Goal: Contribute content: Contribute content

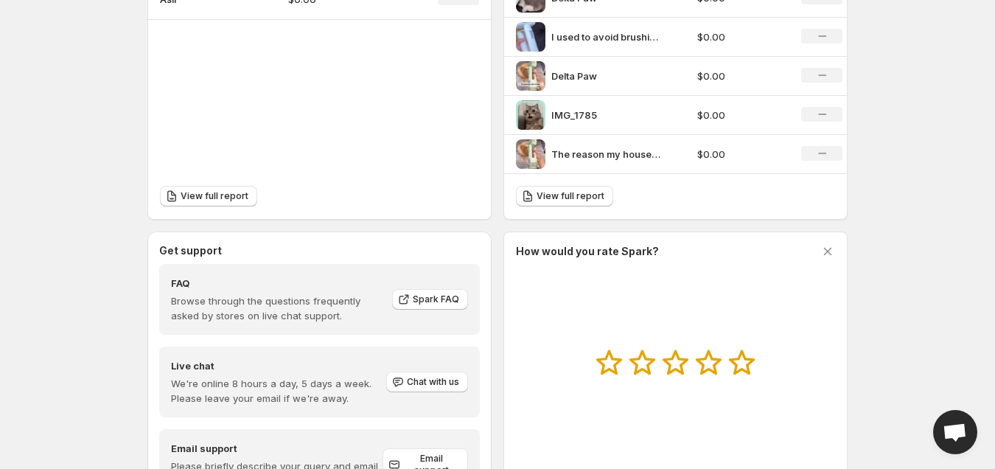
scroll to position [660, 0]
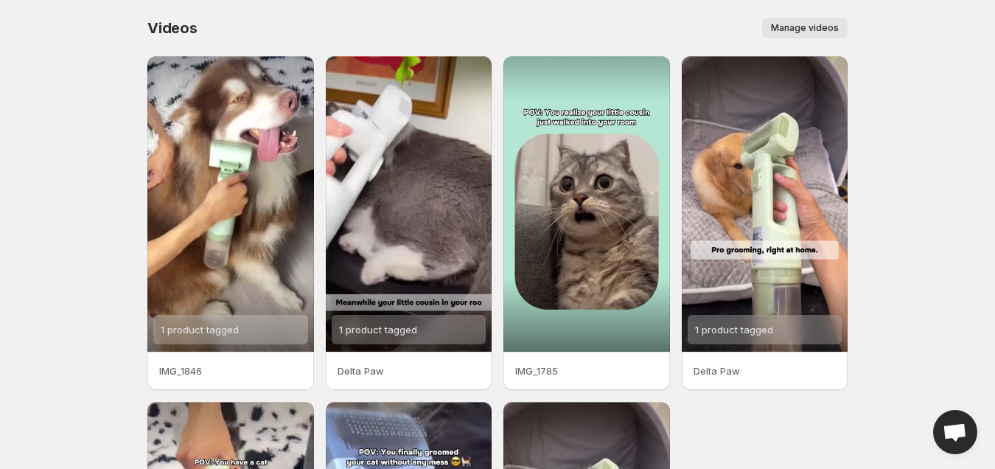
scroll to position [334, 0]
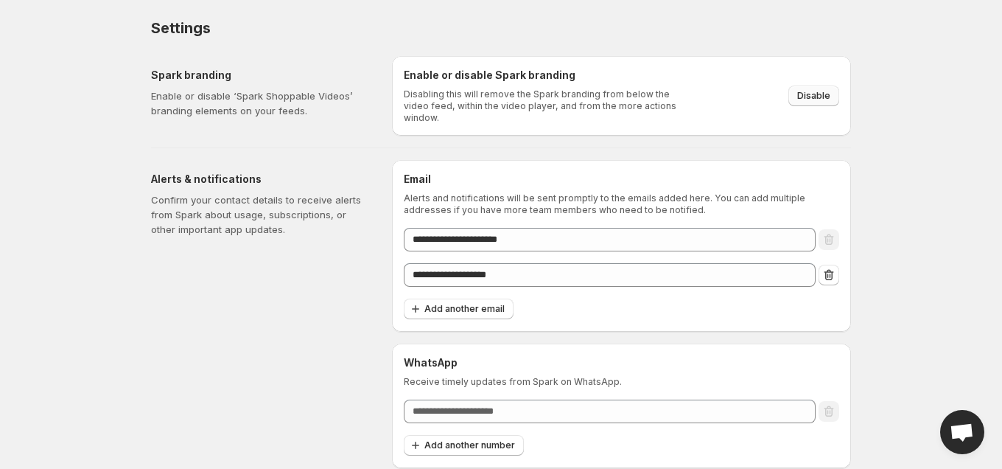
click at [826, 91] on span "Disable" at bounding box center [813, 96] width 33 height 12
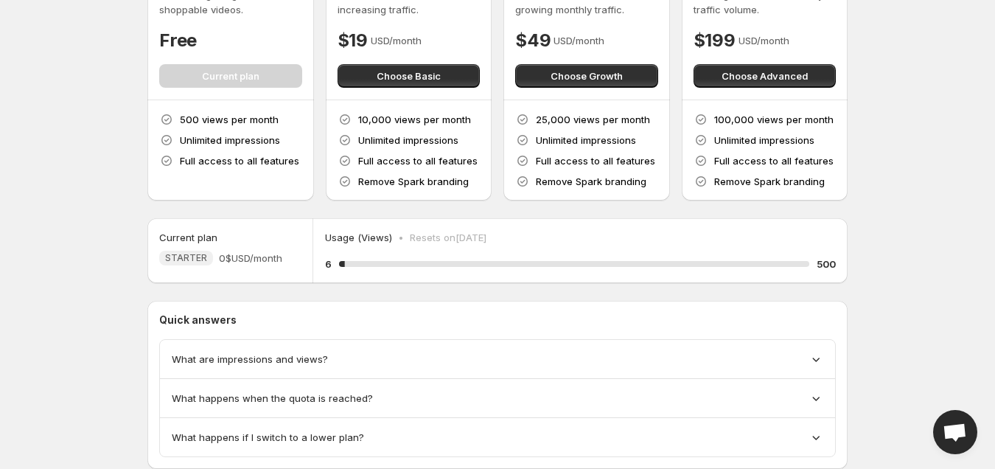
scroll to position [78, 0]
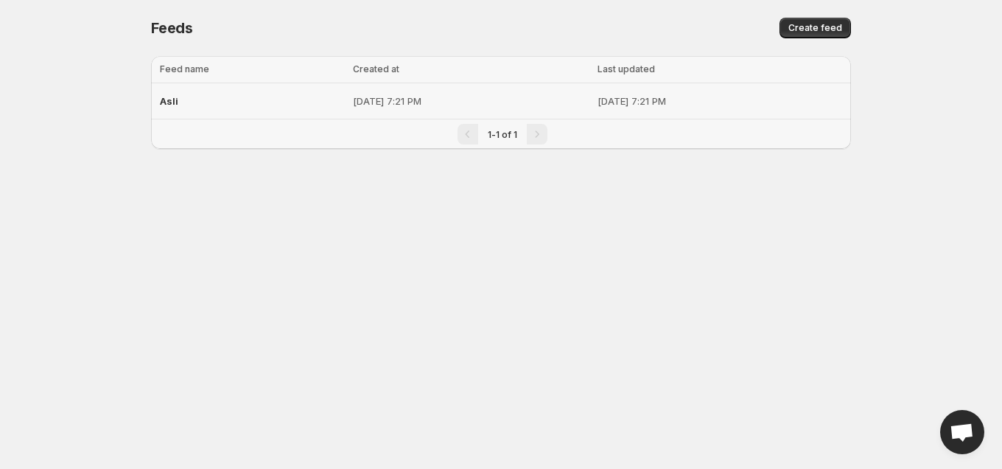
click at [182, 94] on div "Asli" at bounding box center [252, 101] width 184 height 27
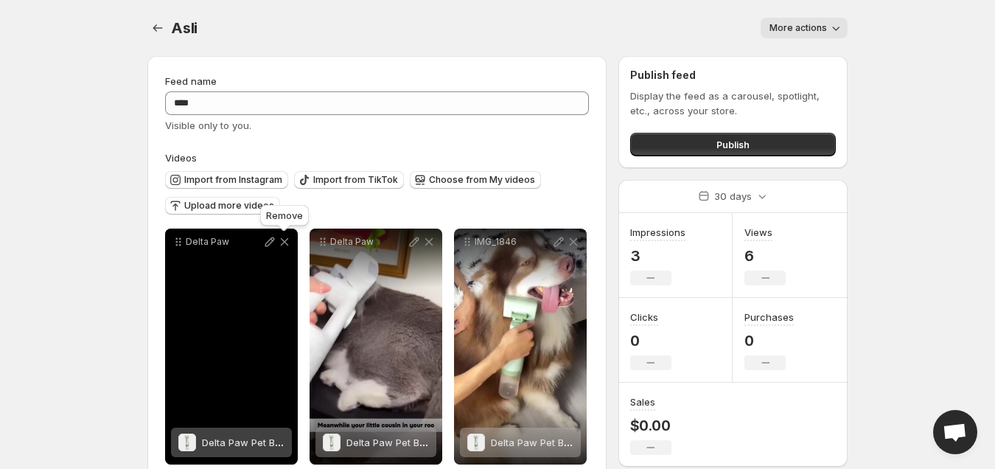
click at [282, 243] on icon at bounding box center [285, 242] width 8 height 8
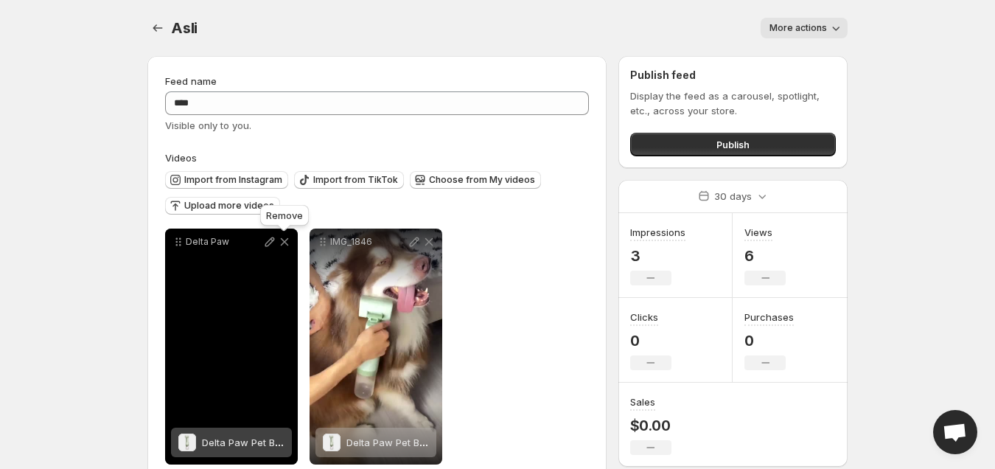
click at [282, 243] on icon at bounding box center [285, 242] width 8 height 8
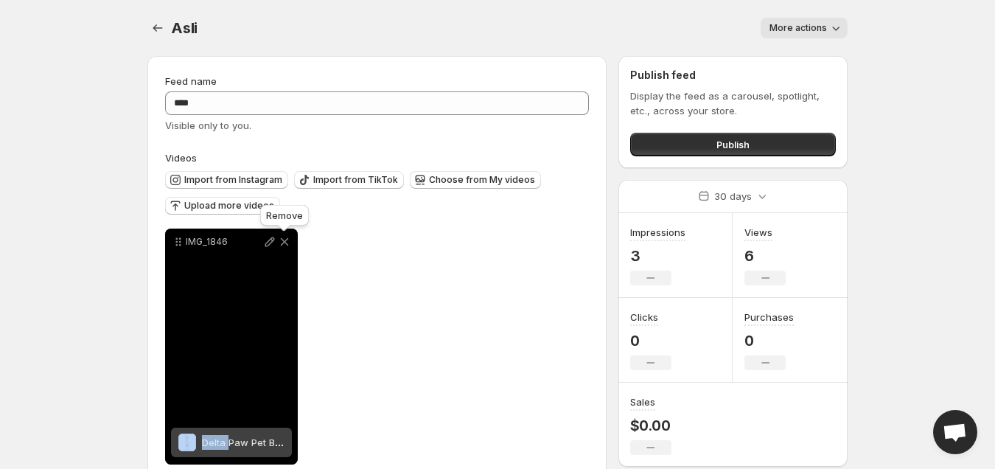
click at [282, 243] on icon at bounding box center [285, 242] width 8 height 8
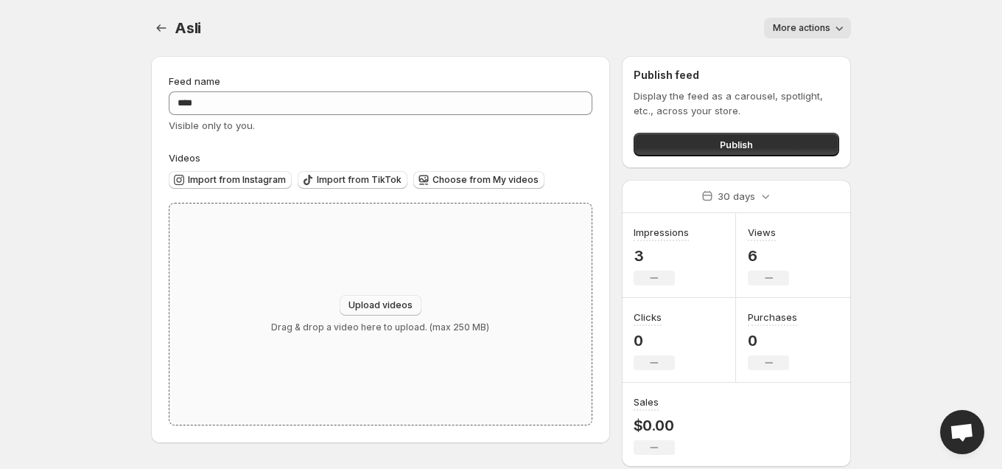
click at [385, 297] on button "Upload videos" at bounding box center [381, 305] width 82 height 21
type input "**********"
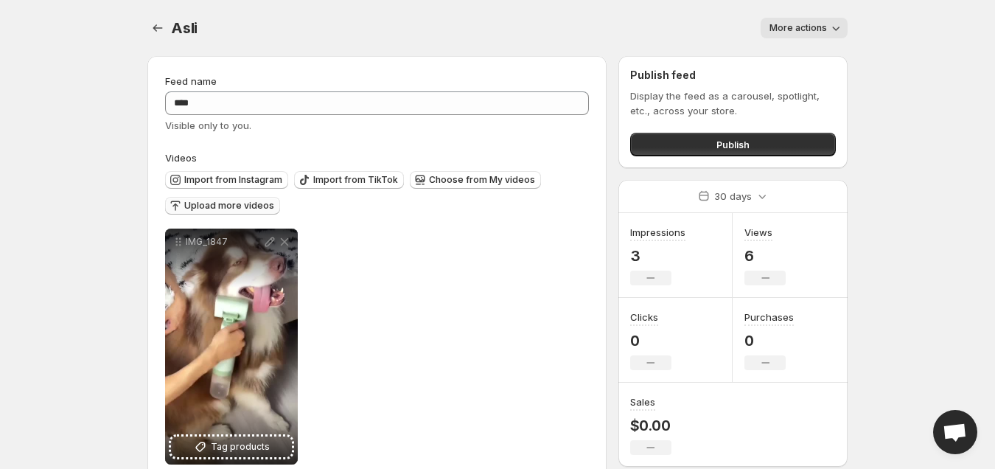
click at [238, 204] on span "Upload more videos" at bounding box center [229, 206] width 90 height 12
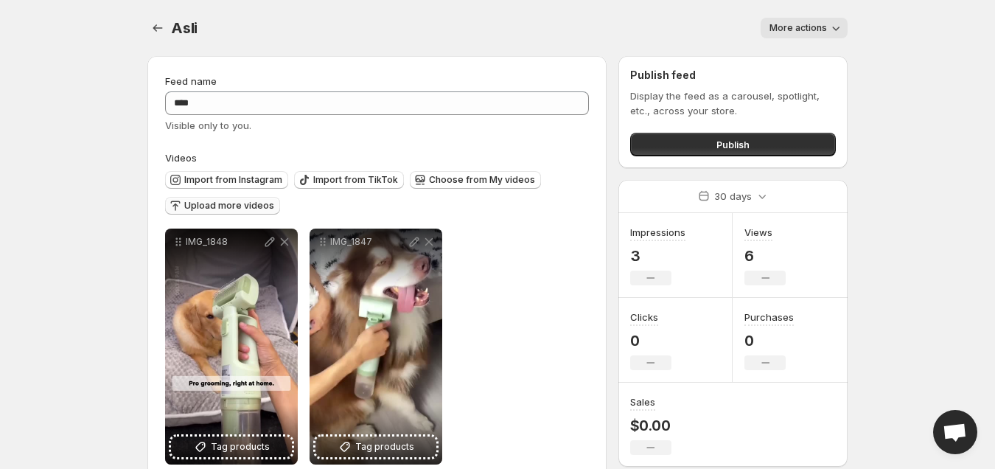
click at [237, 210] on span "Upload more videos" at bounding box center [229, 206] width 90 height 12
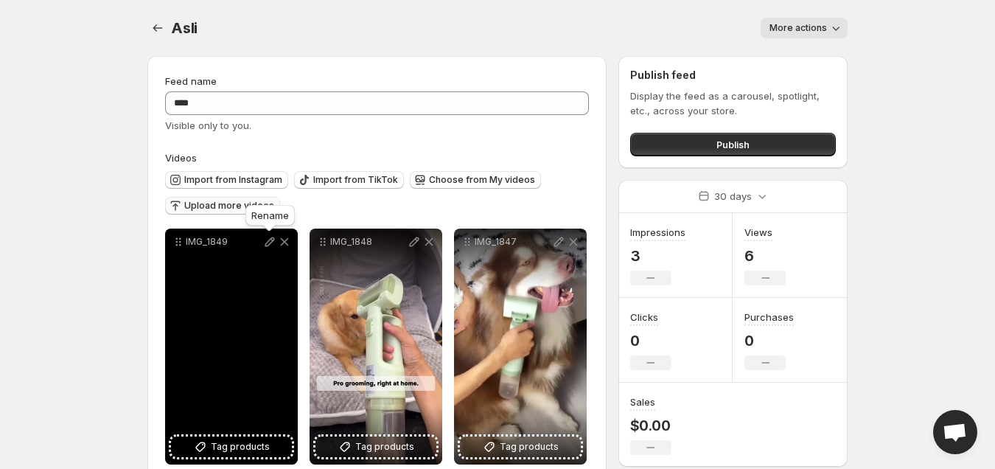
click at [270, 235] on icon at bounding box center [269, 241] width 15 height 15
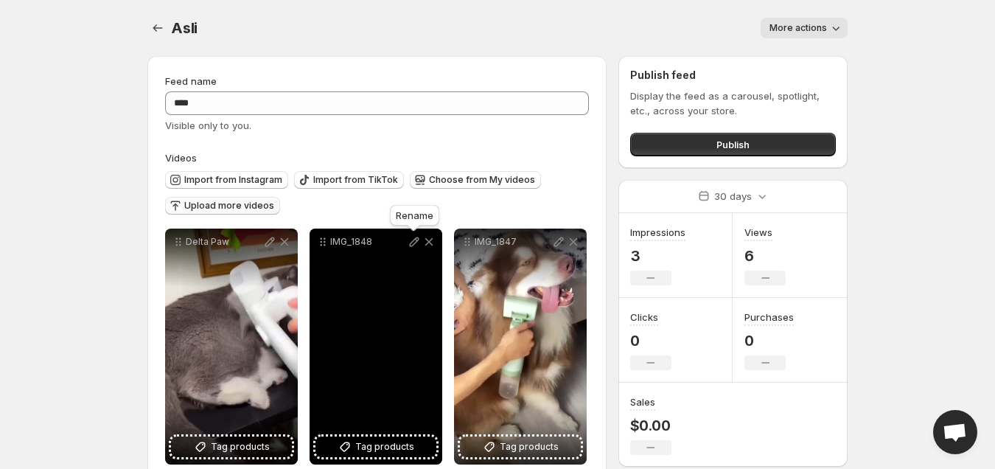
click at [413, 243] on icon at bounding box center [414, 241] width 15 height 15
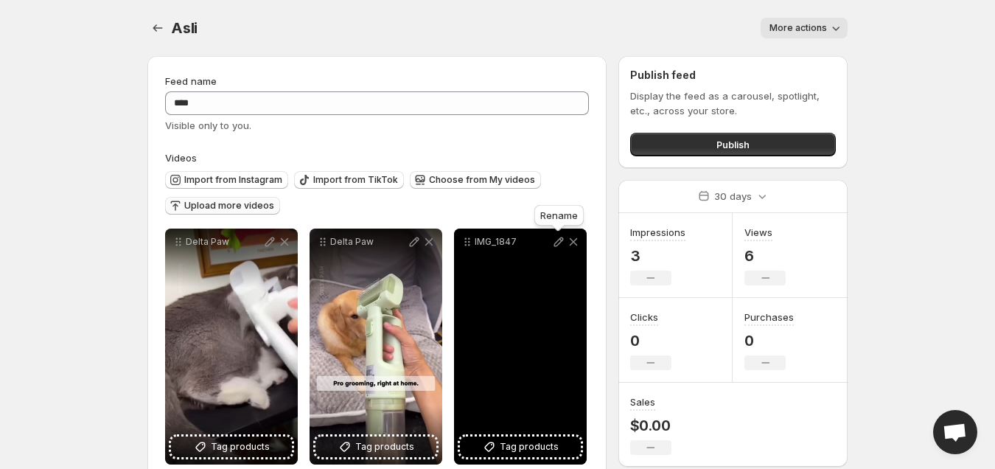
click at [558, 238] on icon at bounding box center [558, 241] width 15 height 15
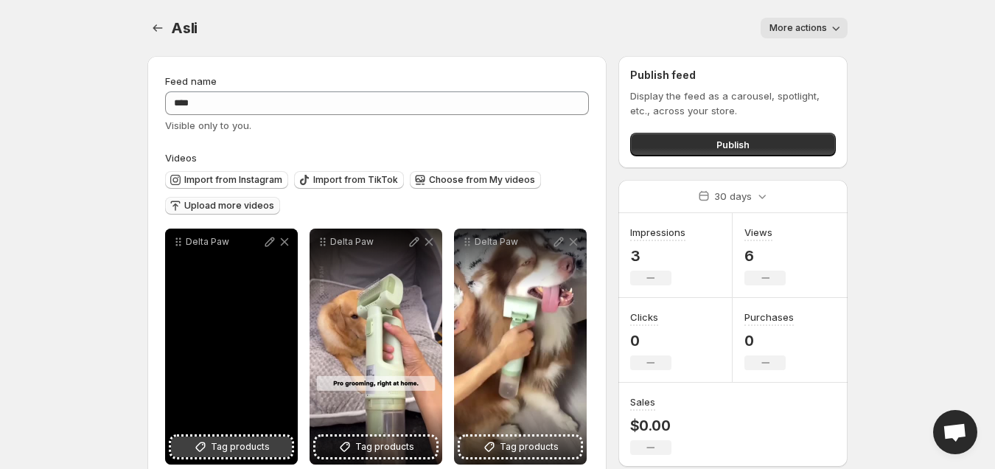
click at [249, 446] on span "Tag products" at bounding box center [240, 446] width 59 height 15
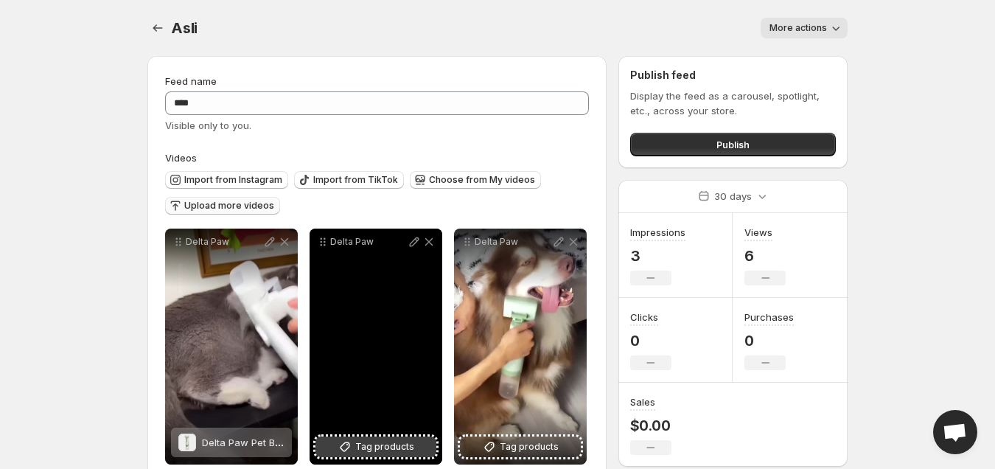
click at [323, 442] on button "Tag products" at bounding box center [375, 446] width 121 height 21
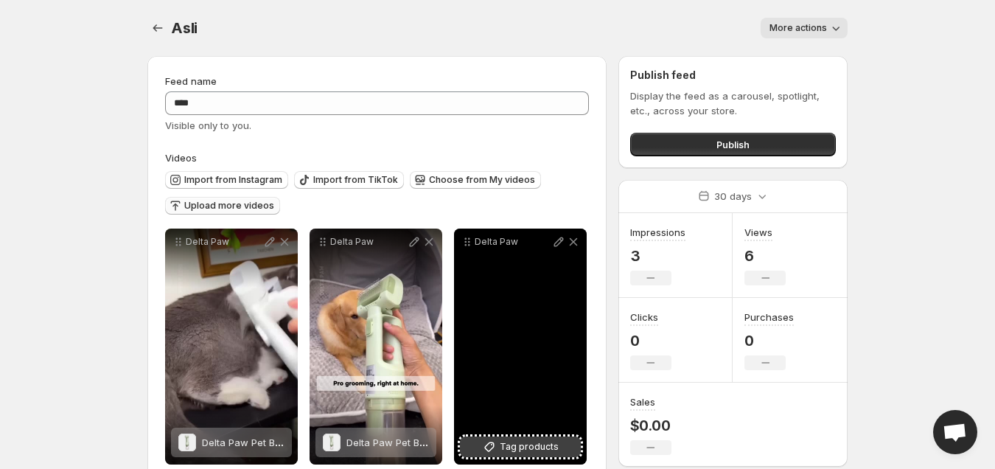
click at [534, 446] on span "Tag products" at bounding box center [529, 446] width 59 height 15
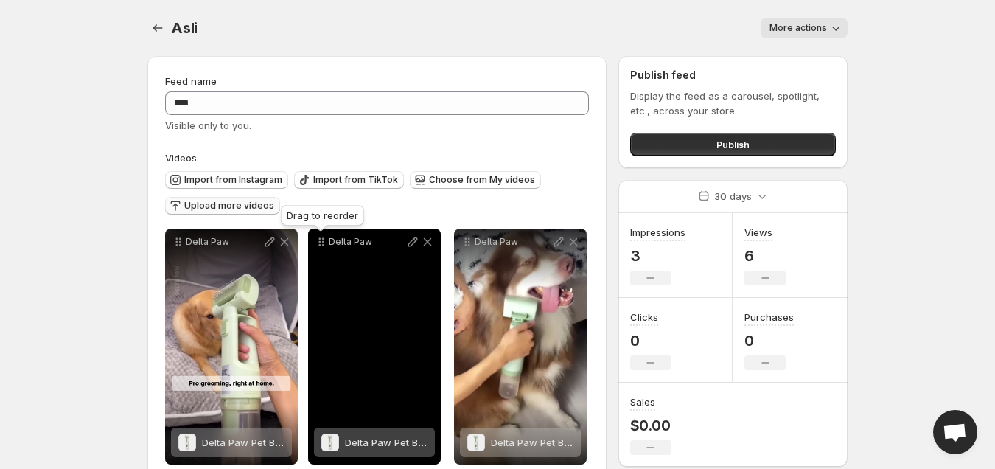
drag, startPoint x: 182, startPoint y: 245, endPoint x: 325, endPoint y: 245, distance: 142.9
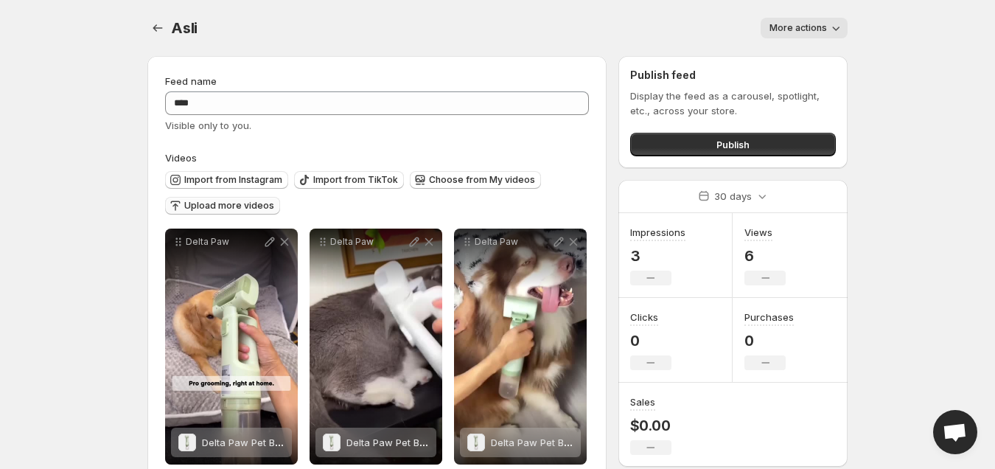
click at [79, 267] on body "Home Feeds Videos Subscription Settings Asli. This page is ready Asli More acti…" at bounding box center [497, 234] width 995 height 469
